Goal: Task Accomplishment & Management: Use online tool/utility

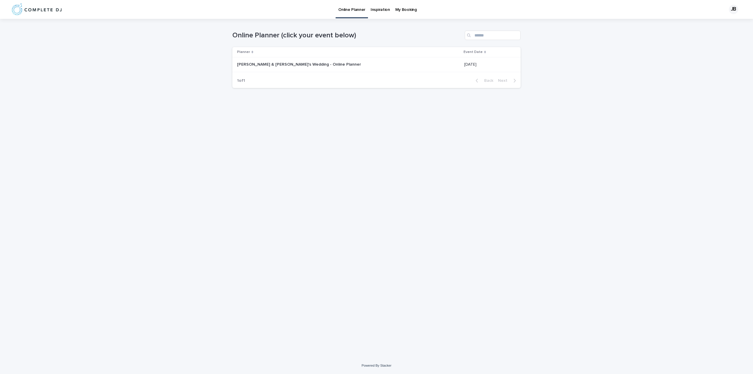
click at [296, 63] on p "[PERSON_NAME] & [PERSON_NAME]'s Wedding - Online Planner" at bounding box center [299, 64] width 125 height 6
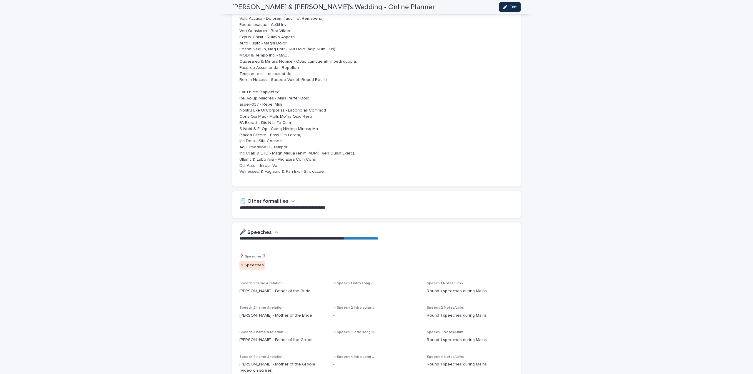
scroll to position [618, 0]
click at [291, 201] on icon "button" at bounding box center [293, 201] width 4 height 2
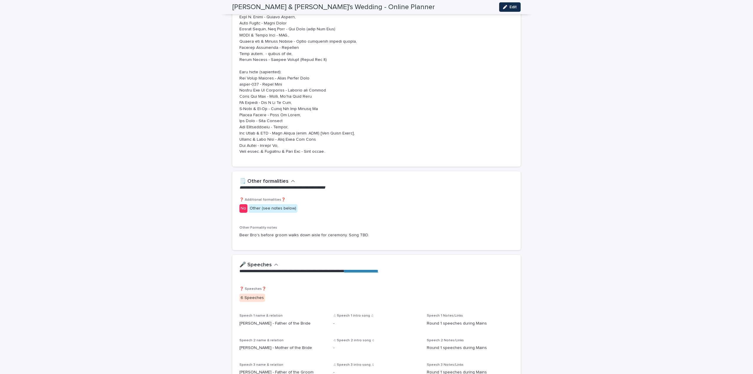
scroll to position [647, 0]
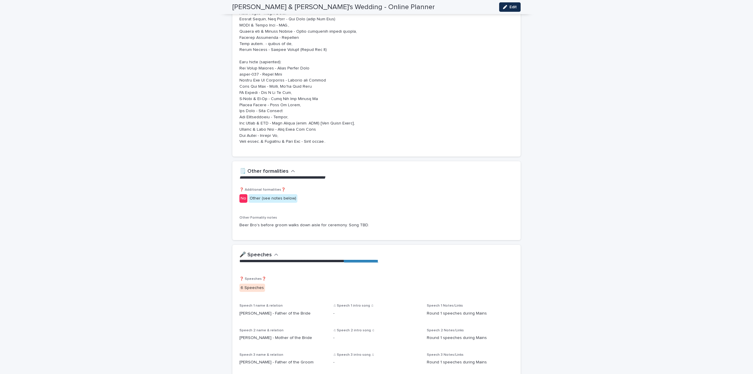
click at [286, 170] on button "🗒️ Other formalities" at bounding box center [267, 171] width 56 height 6
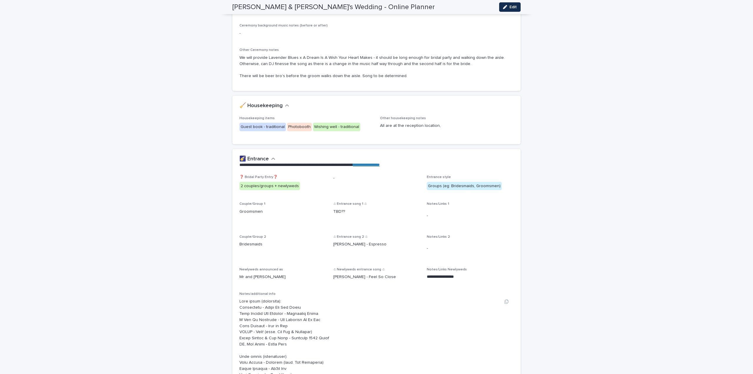
scroll to position [203, 0]
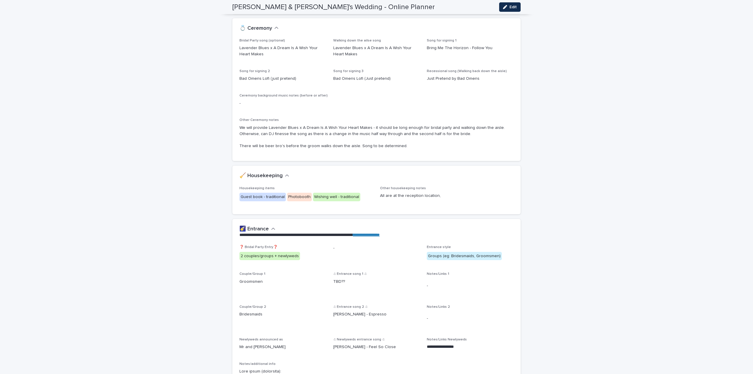
click at [285, 176] on icon "button" at bounding box center [287, 175] width 4 height 5
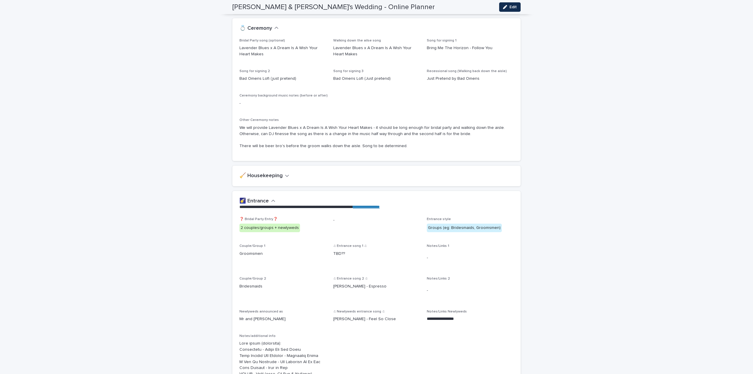
click at [285, 175] on icon "button" at bounding box center [287, 175] width 4 height 5
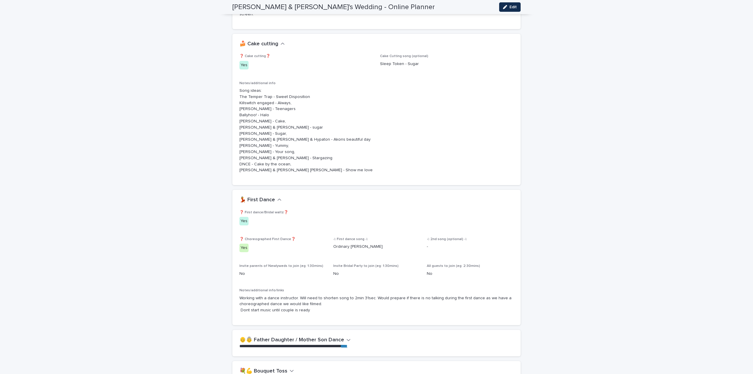
scroll to position [1088, 0]
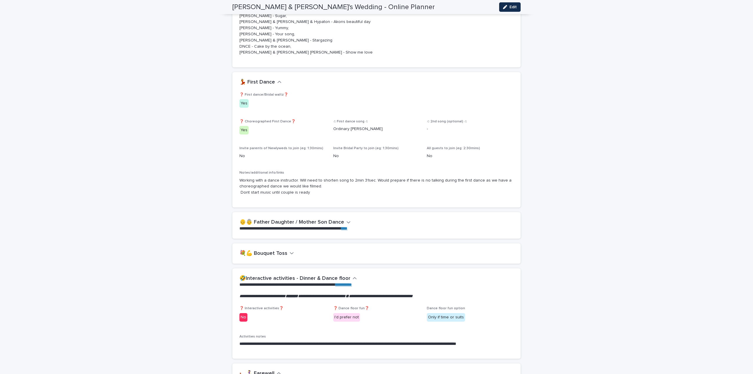
click at [347, 221] on icon "button" at bounding box center [349, 222] width 4 height 2
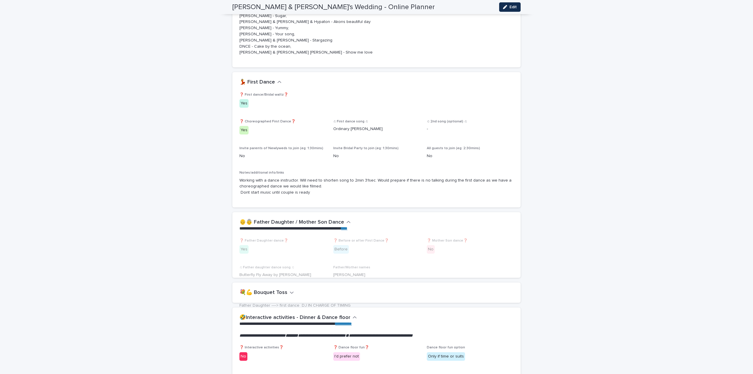
scroll to position [1217, 0]
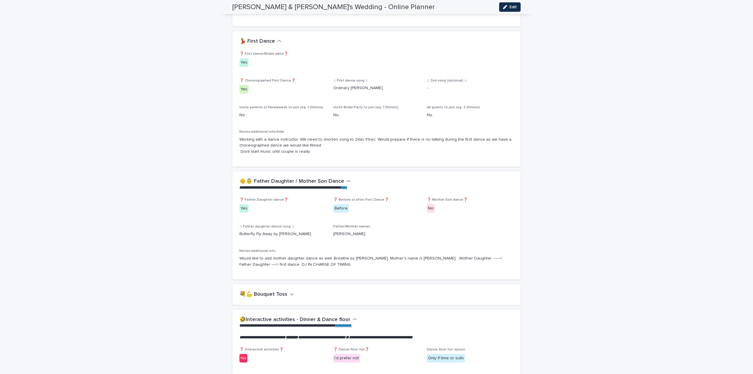
click at [346, 179] on icon "button" at bounding box center [348, 181] width 4 height 5
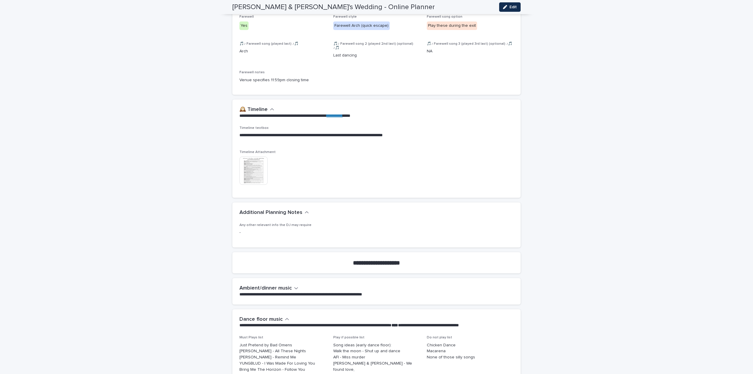
scroll to position [1559, 0]
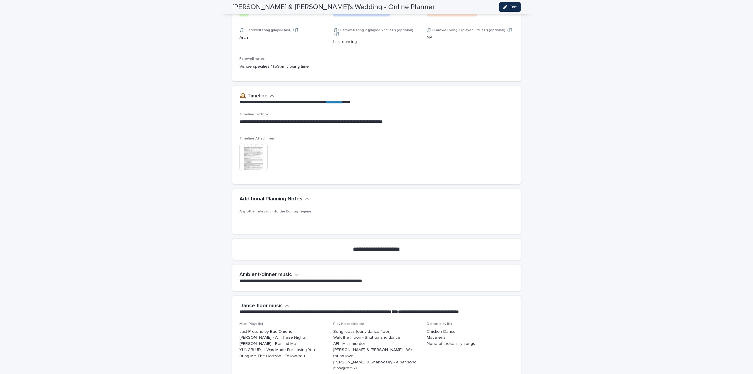
click at [294, 272] on icon "button" at bounding box center [296, 274] width 4 height 5
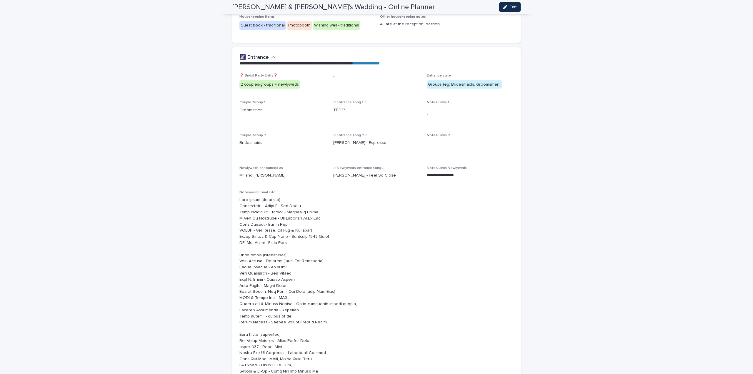
scroll to position [323, 0]
